Goal: Task Accomplishment & Management: Use online tool/utility

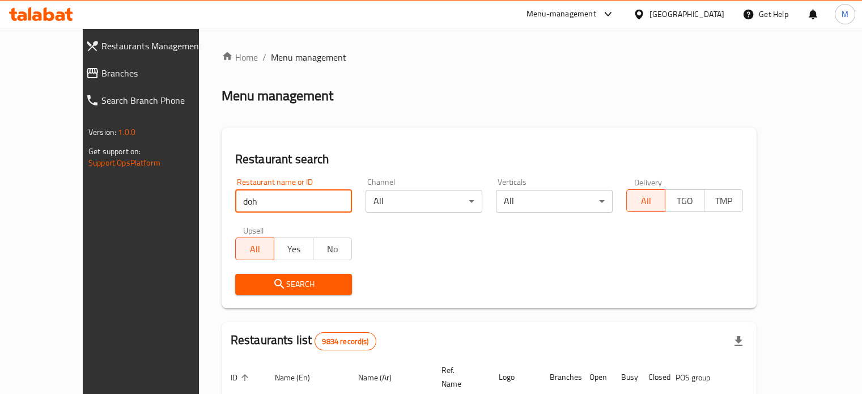
type input "doh"
click button "Search" at bounding box center [293, 284] width 117 height 21
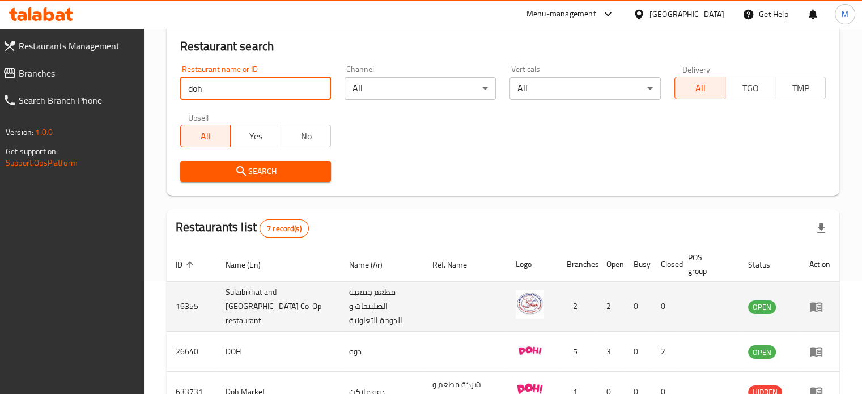
scroll to position [113, 0]
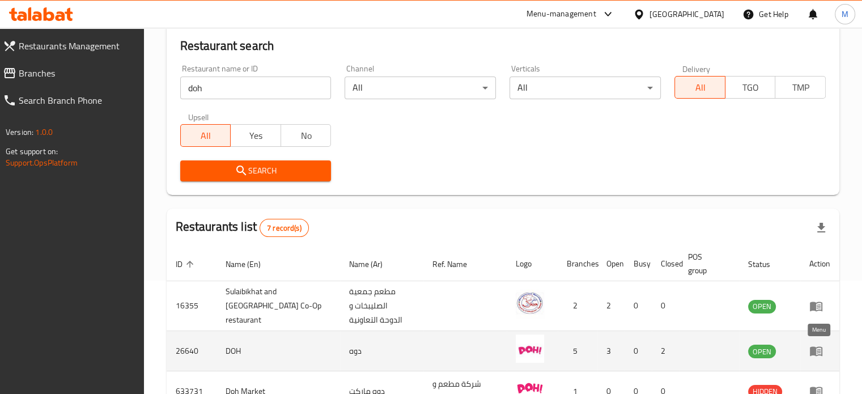
click at [812, 347] on icon "enhanced table" at bounding box center [816, 352] width 12 height 10
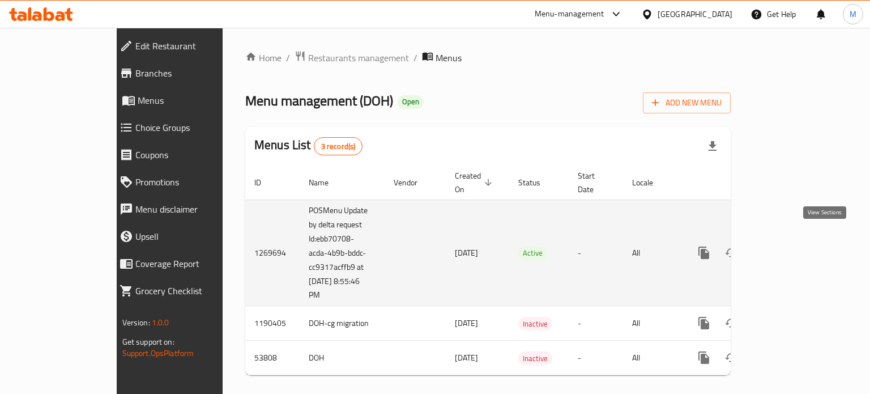
click at [793, 246] on icon "enhanced table" at bounding box center [786, 253] width 14 height 14
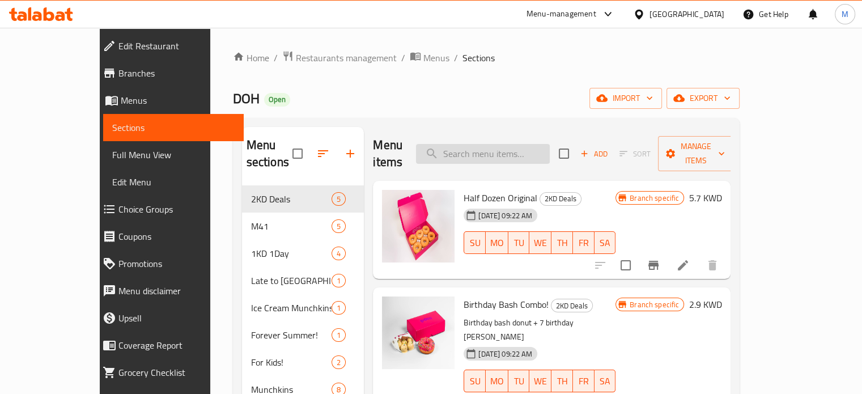
click at [484, 144] on input "search" at bounding box center [483, 154] width 134 height 20
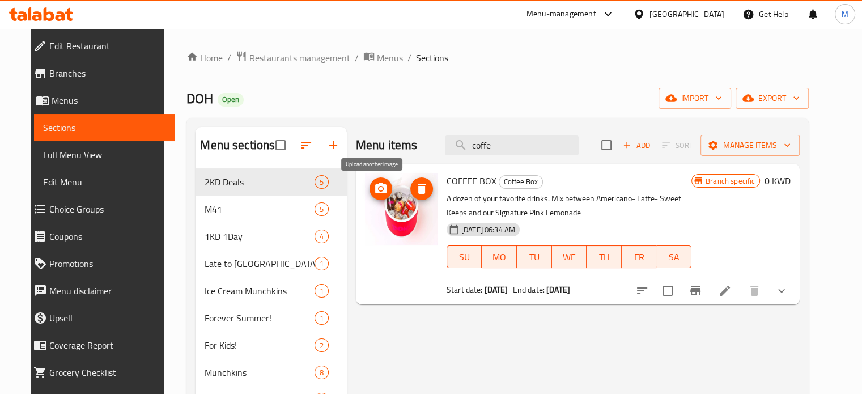
type input "coffe"
click at [375, 188] on icon "upload picture" at bounding box center [380, 188] width 11 height 10
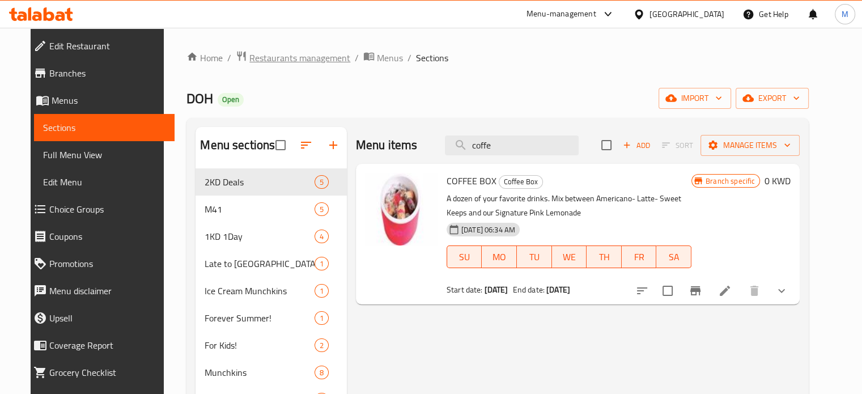
click at [295, 57] on span "Restaurants management" at bounding box center [299, 58] width 101 height 14
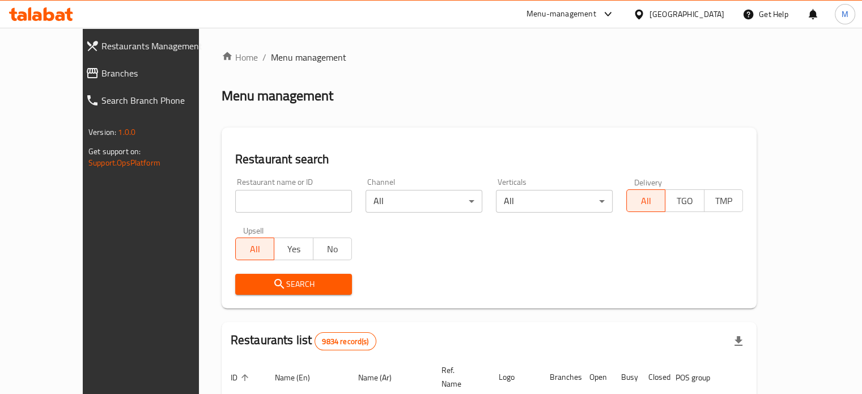
click at [596, 18] on div "Menu-management" at bounding box center [561, 14] width 70 height 14
click at [571, 126] on div "Restaurant-Management" at bounding box center [550, 125] width 89 height 12
